Goal: Obtain resource: Obtain resource

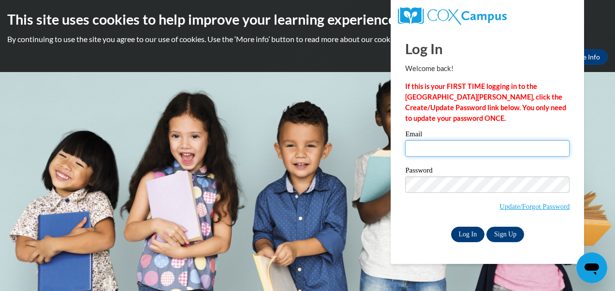
type input "kwilder@mvcdc.org"
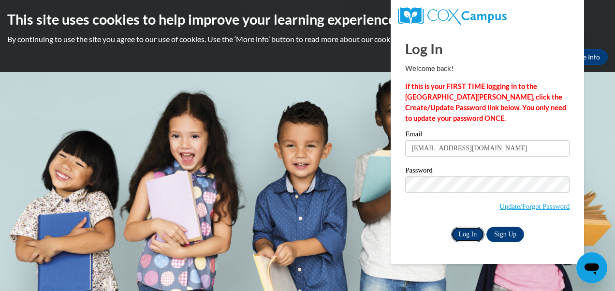
click at [465, 234] on input "Log In" at bounding box center [468, 234] width 34 height 15
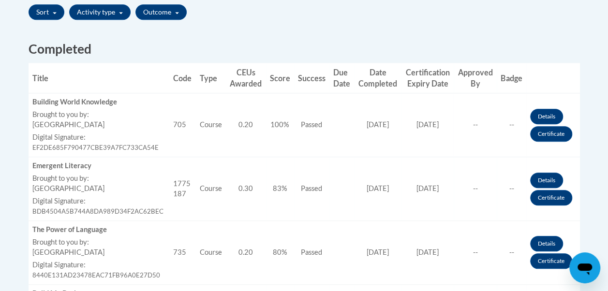
scroll to position [339, 0]
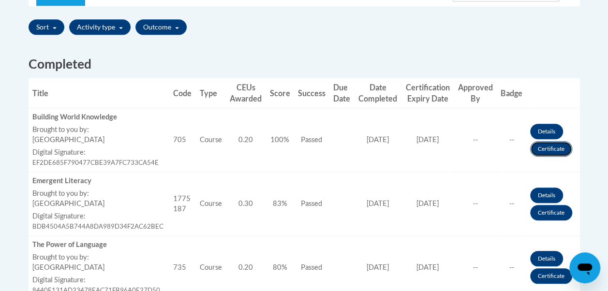
click at [557, 147] on link "Certificate" at bounding box center [551, 148] width 42 height 15
click at [546, 212] on link "Certificate" at bounding box center [551, 212] width 42 height 15
click at [543, 211] on link "Certificate" at bounding box center [551, 212] width 42 height 15
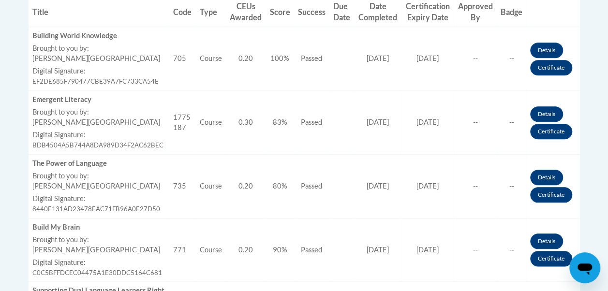
scroll to position [435, 0]
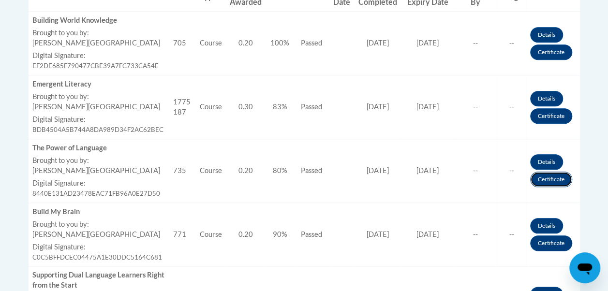
click at [538, 178] on link "Certificate" at bounding box center [551, 179] width 42 height 15
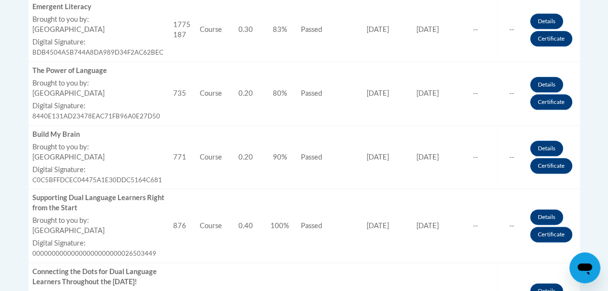
scroll to position [522, 0]
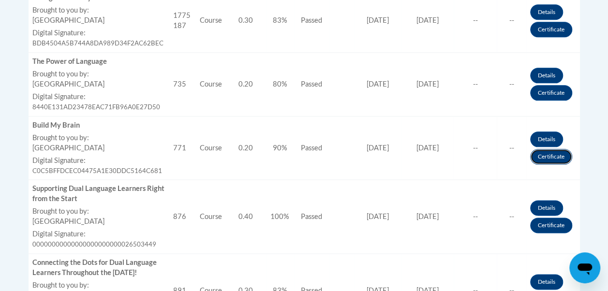
click at [540, 156] on link "Certificate" at bounding box center [551, 156] width 42 height 15
